Goal: Task Accomplishment & Management: Manage account settings

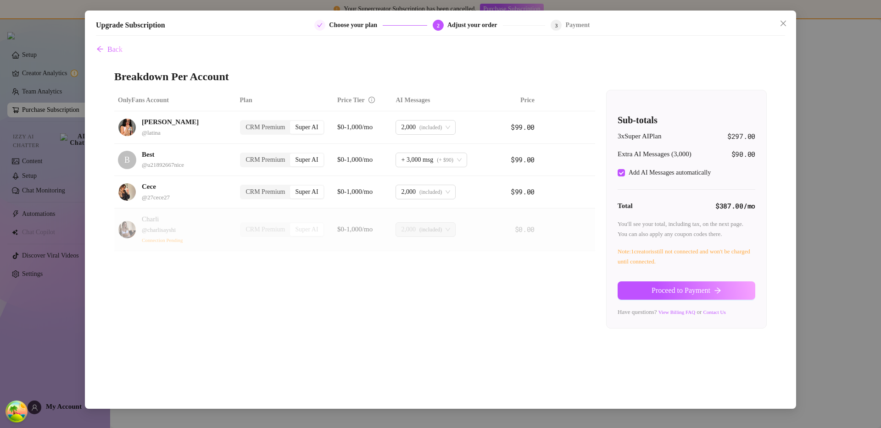
click at [70, 274] on div "Upgrade Subscription Choose your plan 2 Adjust your order 3 Payment Back Breakd…" at bounding box center [440, 214] width 881 height 428
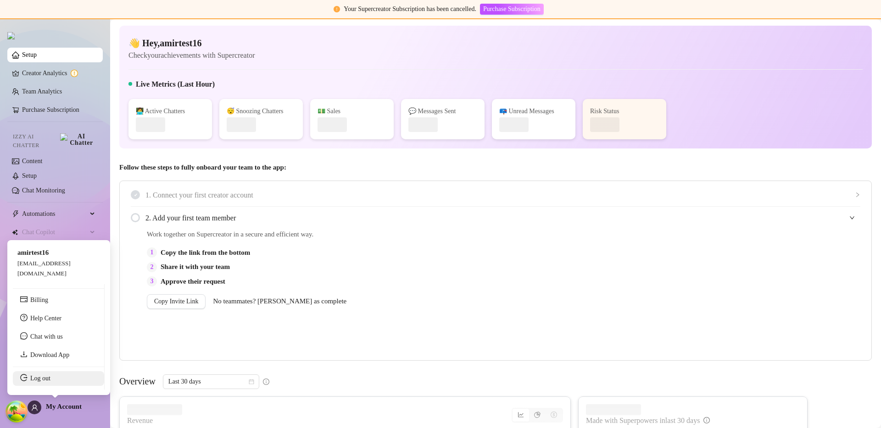
click at [50, 381] on link "Log out" at bounding box center [40, 378] width 20 height 7
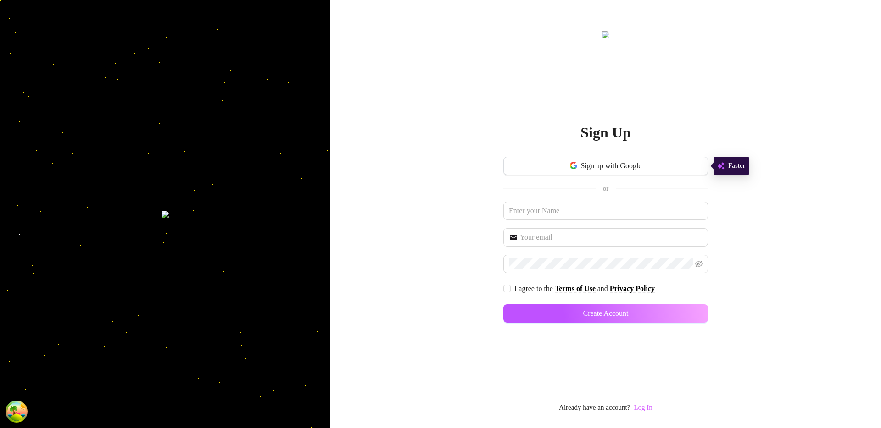
click at [644, 408] on link "Log In" at bounding box center [642, 407] width 18 height 7
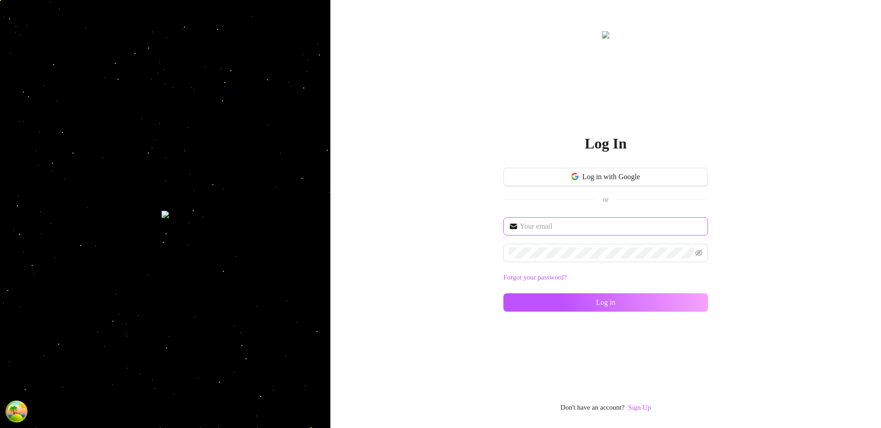
click at [533, 220] on span at bounding box center [605, 226] width 205 height 18
click at [544, 222] on input "text" at bounding box center [611, 226] width 183 height 11
click at [546, 225] on input "text" at bounding box center [611, 226] width 183 height 11
click at [549, 223] on input "text" at bounding box center [611, 226] width 183 height 11
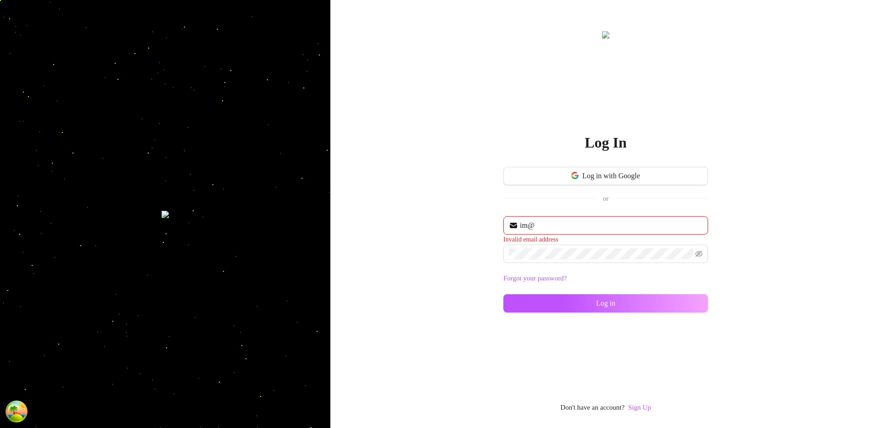
type input "[EMAIL_ADDRESS][DOMAIN_NAME]"
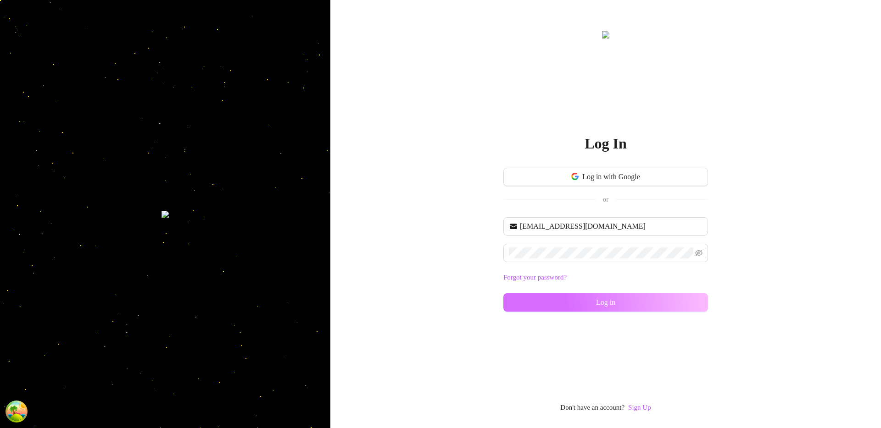
click at [599, 295] on button "Log in" at bounding box center [605, 303] width 205 height 18
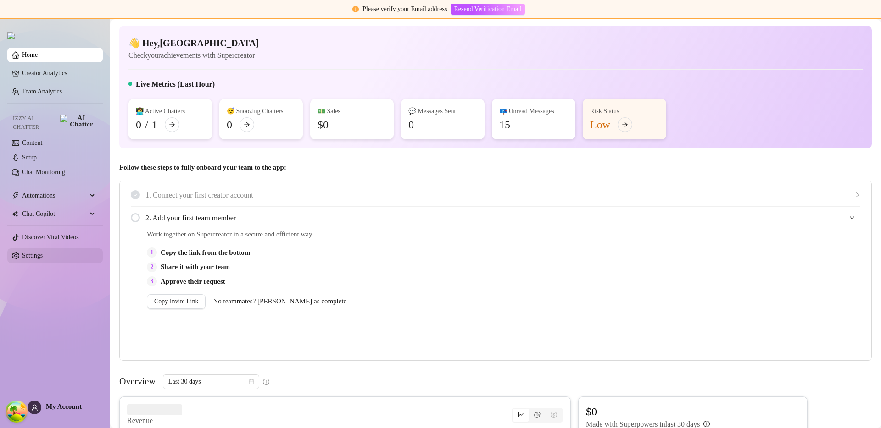
click at [43, 254] on link "Settings" at bounding box center [32, 255] width 21 height 7
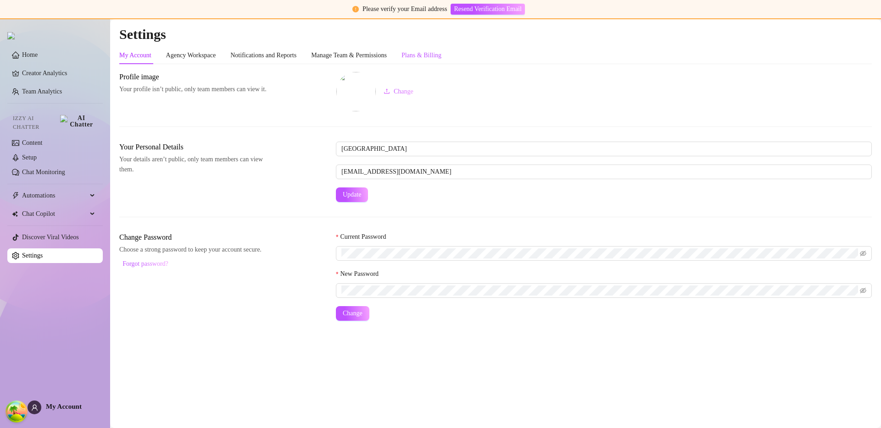
click at [438, 56] on div "Plans & Billing" at bounding box center [421, 55] width 40 height 10
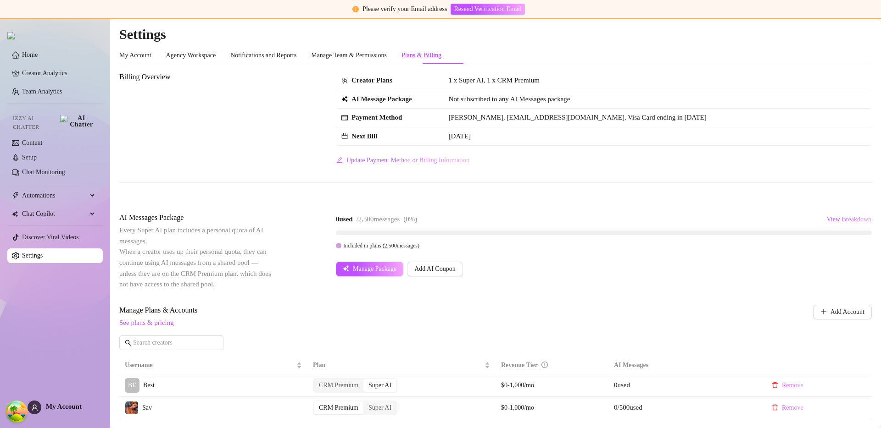
scroll to position [186, 0]
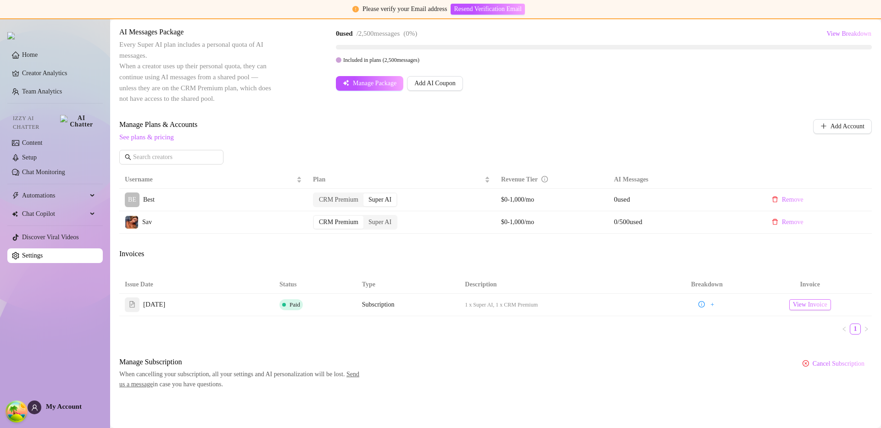
click at [821, 300] on span "View Invoice" at bounding box center [810, 305] width 34 height 10
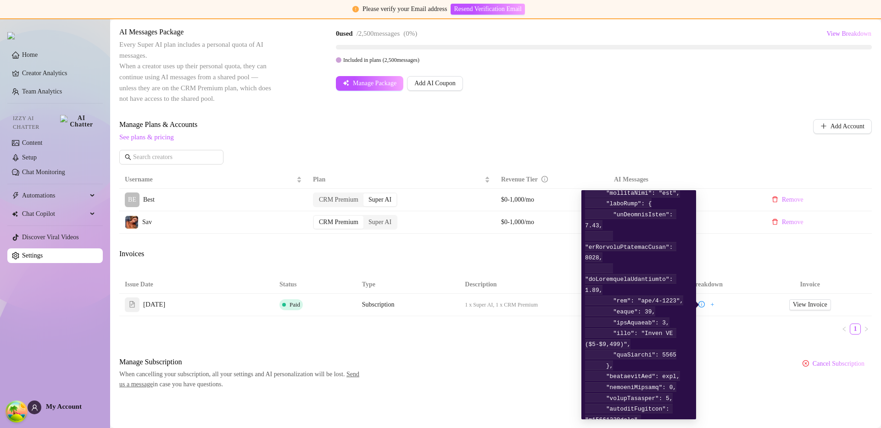
scroll to position [40, 0]
